Goal: Find specific page/section: Find specific page/section

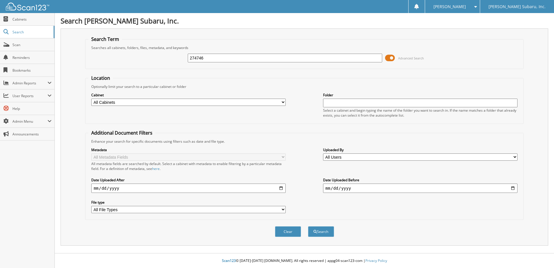
type input "274746"
click at [308, 226] on button "Search" at bounding box center [321, 231] width 26 height 11
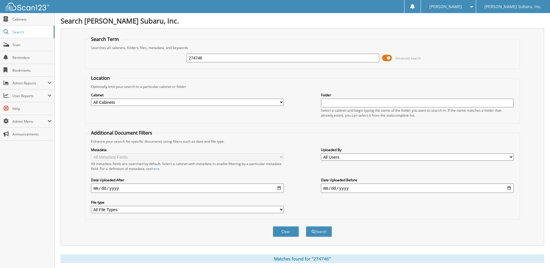
click at [392, 58] on span at bounding box center [387, 58] width 10 height 9
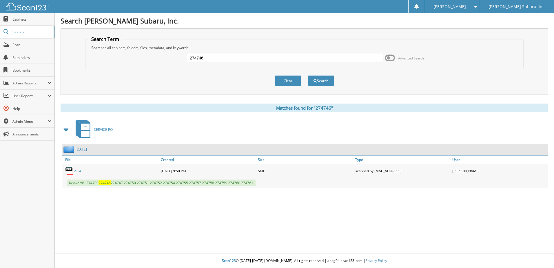
click at [77, 170] on link "2-14" at bounding box center [77, 170] width 7 height 5
